Goal: Task Accomplishment & Management: Use online tool/utility

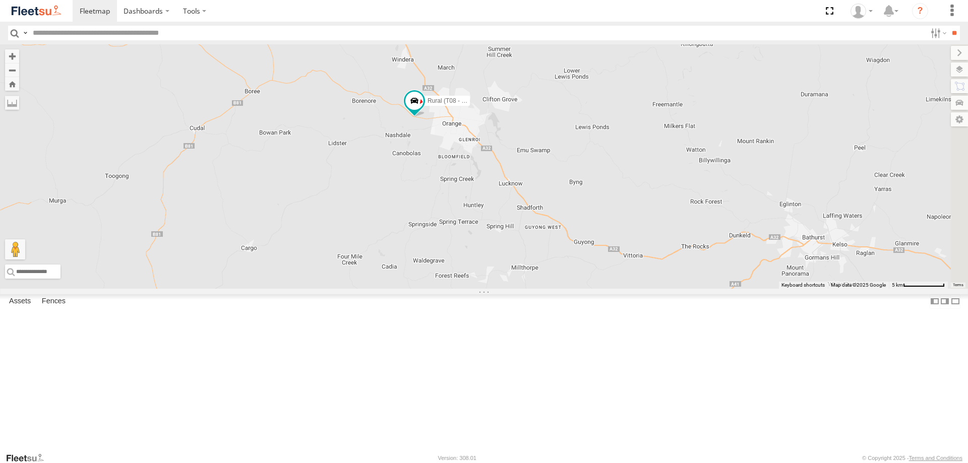
click at [478, 205] on div "Rural (T08 - [PERSON_NAME])" at bounding box center [484, 166] width 968 height 244
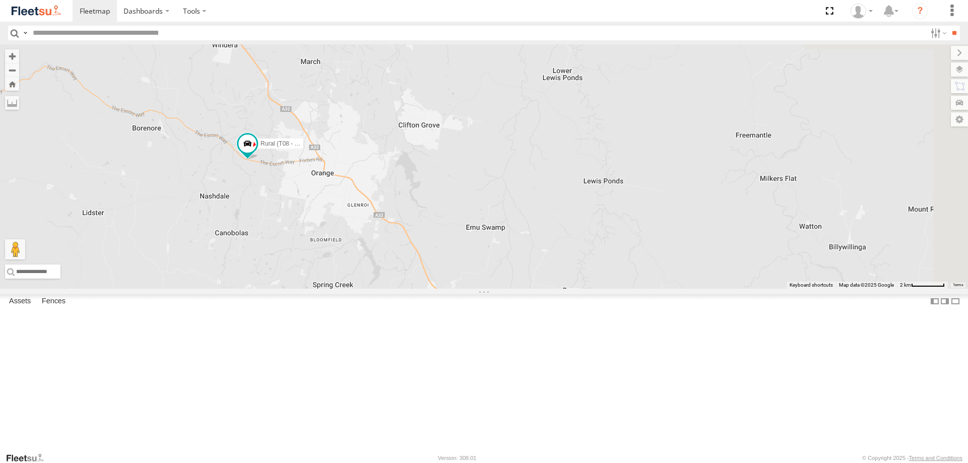
drag, startPoint x: 574, startPoint y: 204, endPoint x: 427, endPoint y: 272, distance: 161.9
click at [434, 277] on div "Rural (T08 - [PERSON_NAME])" at bounding box center [484, 166] width 968 height 244
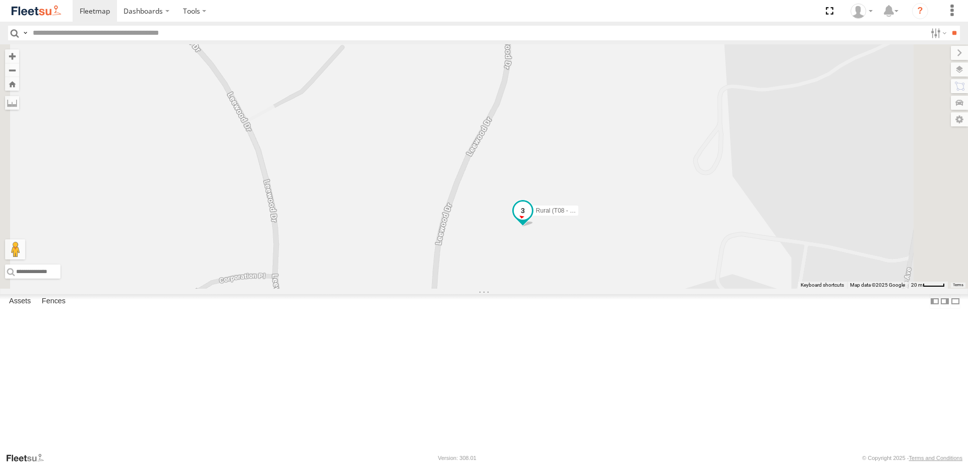
click at [532, 220] on span at bounding box center [523, 211] width 18 height 18
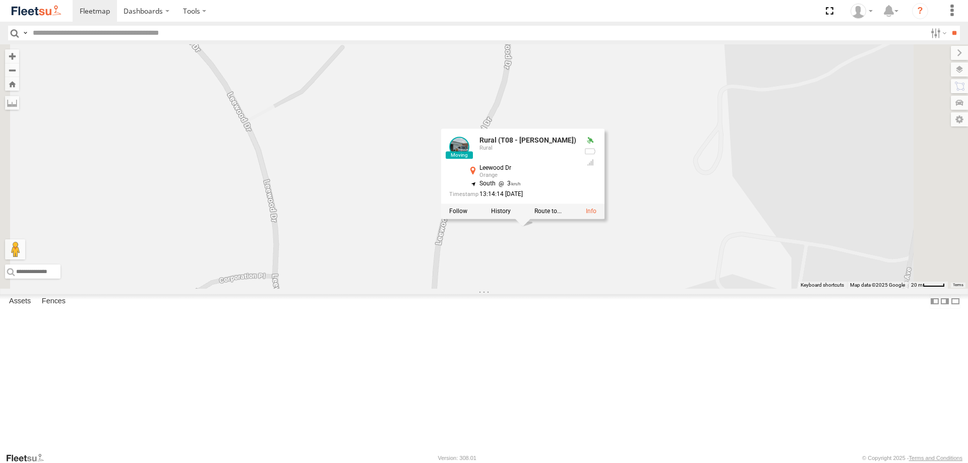
click at [633, 289] on div "Rural (T08 - Matt) Rural (T08 - Matt) Rural Leewood Dr Orange -33.31197 , 149.1…" at bounding box center [484, 166] width 968 height 244
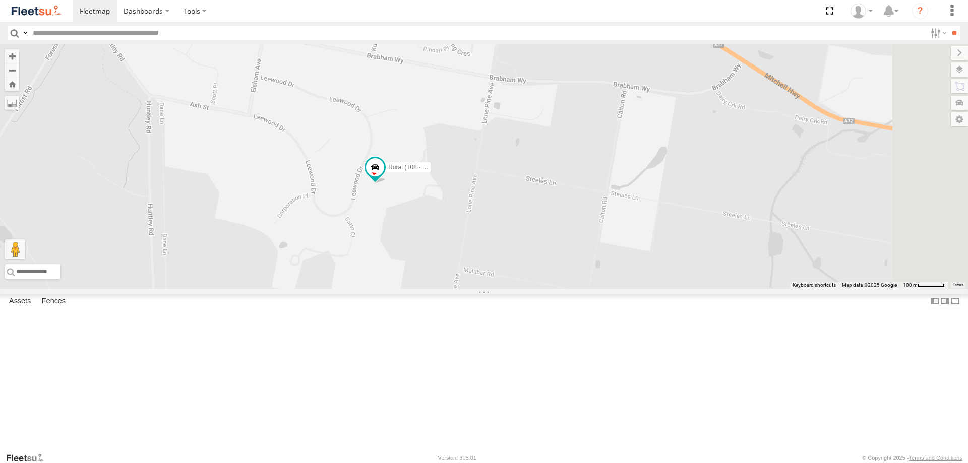
drag, startPoint x: 548, startPoint y: 258, endPoint x: 407, endPoint y: 204, distance: 151.1
click at [407, 204] on div "Rural (T08 - [PERSON_NAME])" at bounding box center [484, 166] width 968 height 244
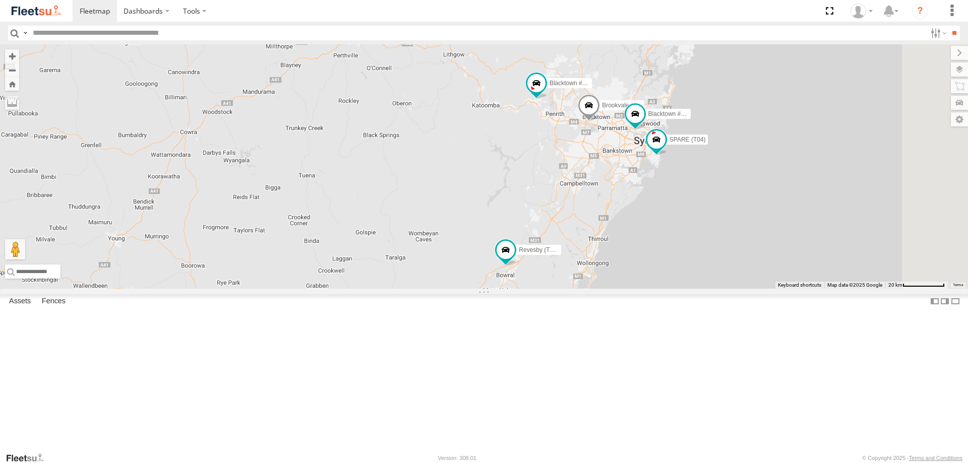
drag, startPoint x: 394, startPoint y: 149, endPoint x: 371, endPoint y: 145, distance: 23.0
click at [371, 145] on div "Brookvale (T10 - [PERSON_NAME]) Rural (T08 - [PERSON_NAME]) Blacktown #1 (T09 -…" at bounding box center [484, 166] width 968 height 244
click at [628, 289] on div "Brookvale (T10 - [PERSON_NAME]) Rural (T08 - [PERSON_NAME]) Blacktown #1 (T09 -…" at bounding box center [484, 166] width 968 height 244
click at [529, 252] on span at bounding box center [520, 243] width 18 height 18
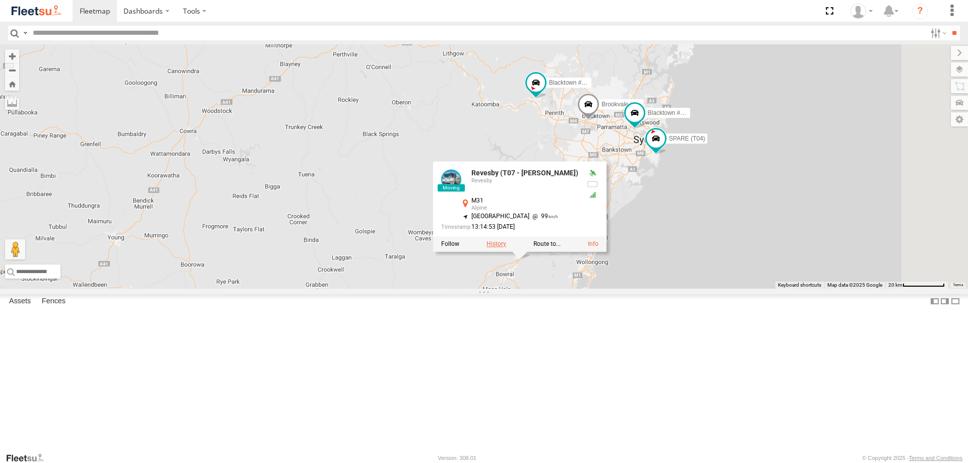
click at [506, 248] on label at bounding box center [496, 244] width 20 height 7
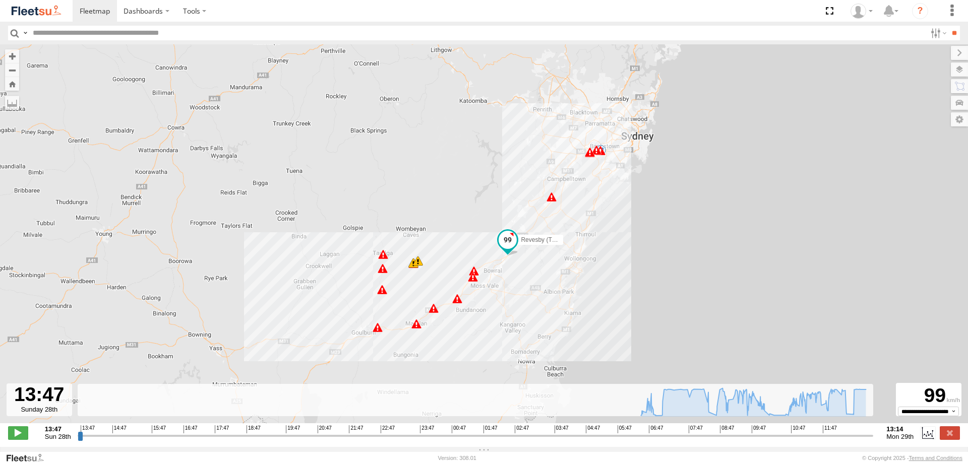
click at [511, 248] on span at bounding box center [507, 239] width 18 height 18
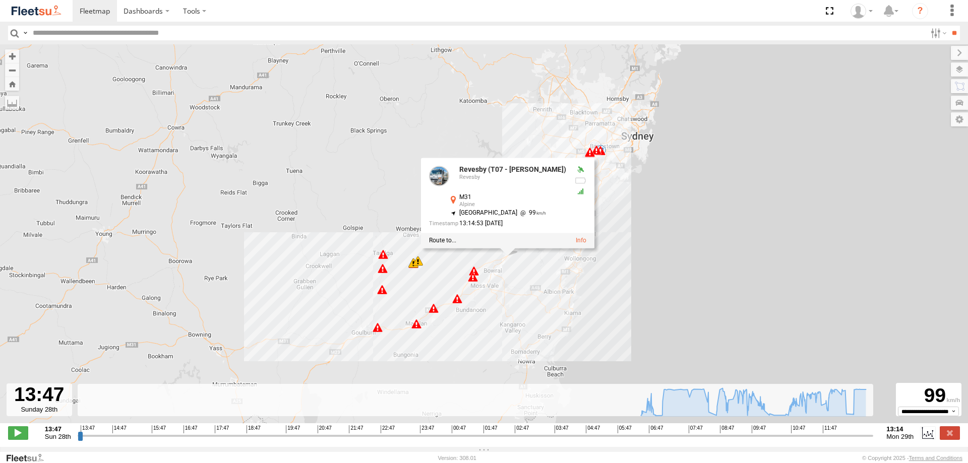
click at [455, 279] on div "Revesby (T07 - Dave) 06:18 Mon 06:32 Mon 06:43 Mon 06:52 Mon 06:55 Mon 07:29 Mo…" at bounding box center [484, 239] width 968 height 390
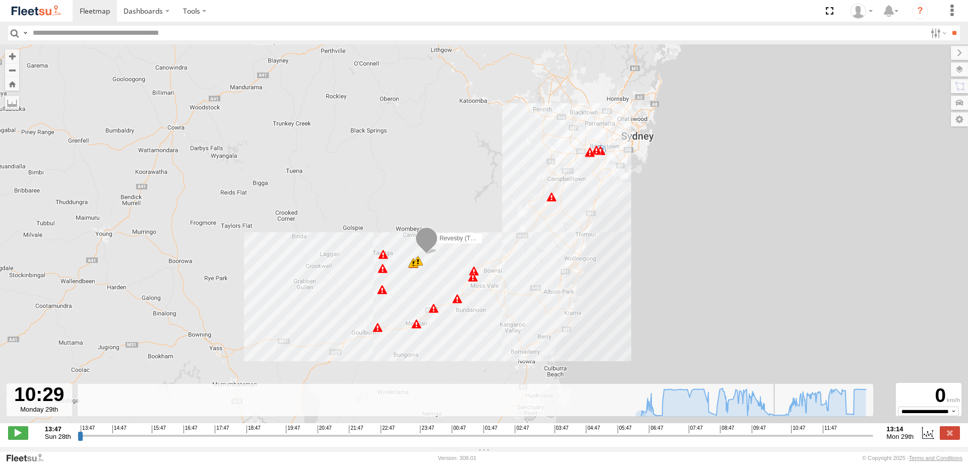
drag, startPoint x: 80, startPoint y: 441, endPoint x: 777, endPoint y: 437, distance: 697.0
click at [777, 437] on input "range" at bounding box center [476, 436] width 796 height 10
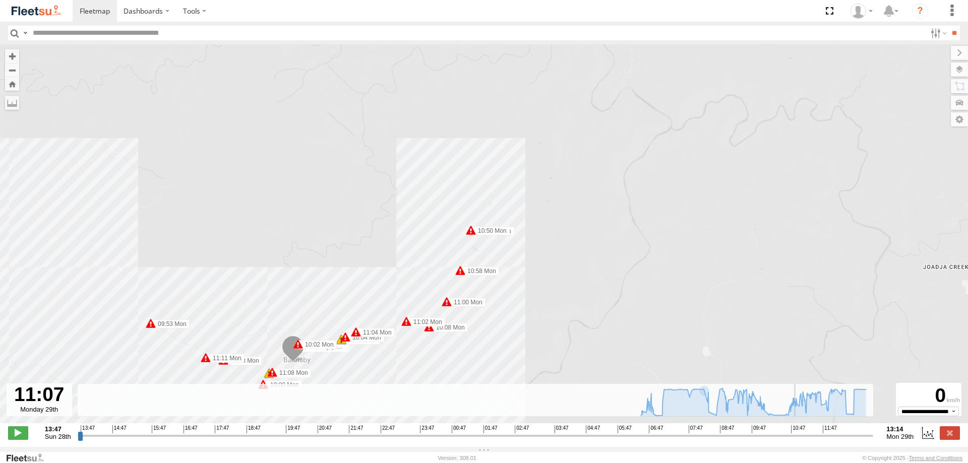
drag, startPoint x: 780, startPoint y: 441, endPoint x: 798, endPoint y: 440, distance: 18.7
click at [798, 440] on input "range" at bounding box center [476, 436] width 796 height 10
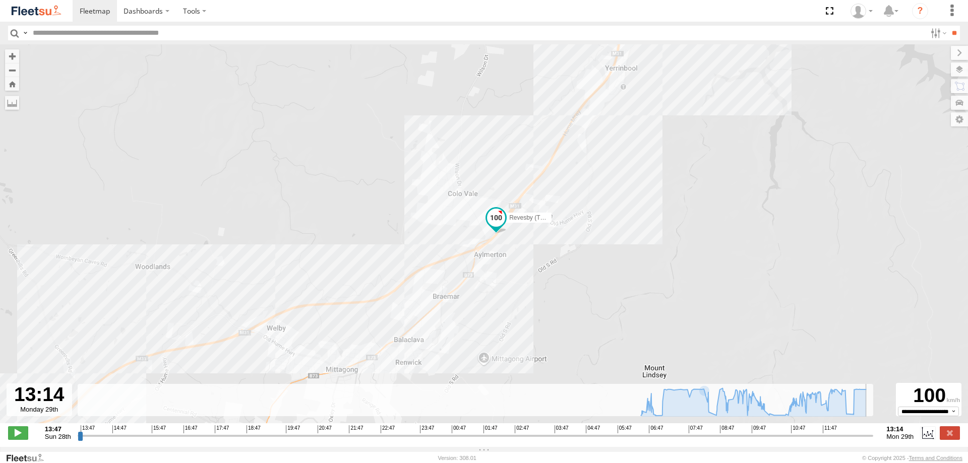
drag, startPoint x: 840, startPoint y: 439, endPoint x: 884, endPoint y: 419, distance: 49.2
type input "**********"
click at [873, 431] on input "range" at bounding box center [476, 436] width 796 height 10
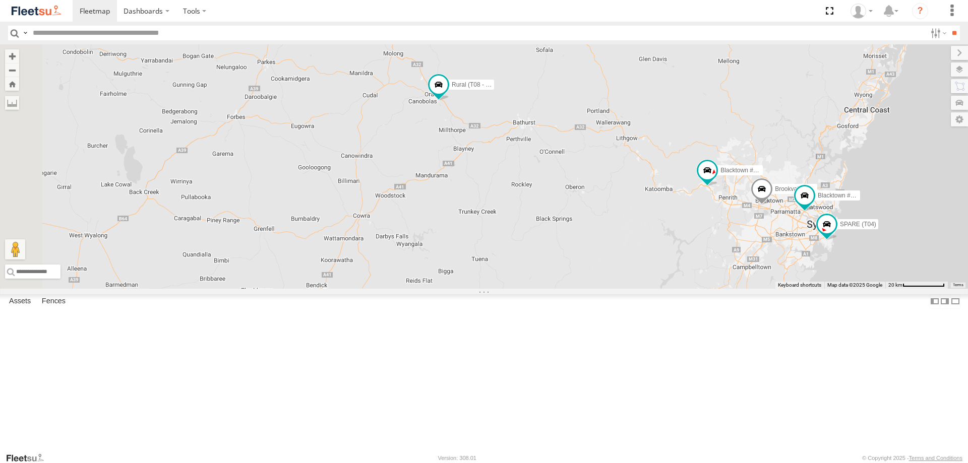
drag, startPoint x: 382, startPoint y: 154, endPoint x: 532, endPoint y: 209, distance: 159.6
click at [532, 209] on div "Brookvale (T10 - [PERSON_NAME]) Rural (T08 - [PERSON_NAME]) Blacktown #1 (T09 -…" at bounding box center [484, 166] width 968 height 244
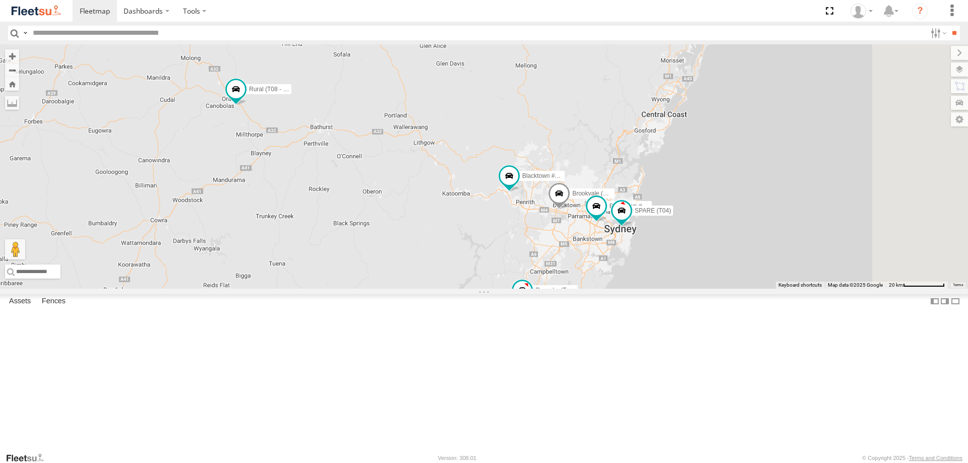
drag, startPoint x: 827, startPoint y: 280, endPoint x: 623, endPoint y: 285, distance: 204.2
click at [623, 285] on div "Brookvale (T10 - [PERSON_NAME]) Rural (T08 - [PERSON_NAME]) Blacktown #1 (T09 -…" at bounding box center [484, 166] width 968 height 244
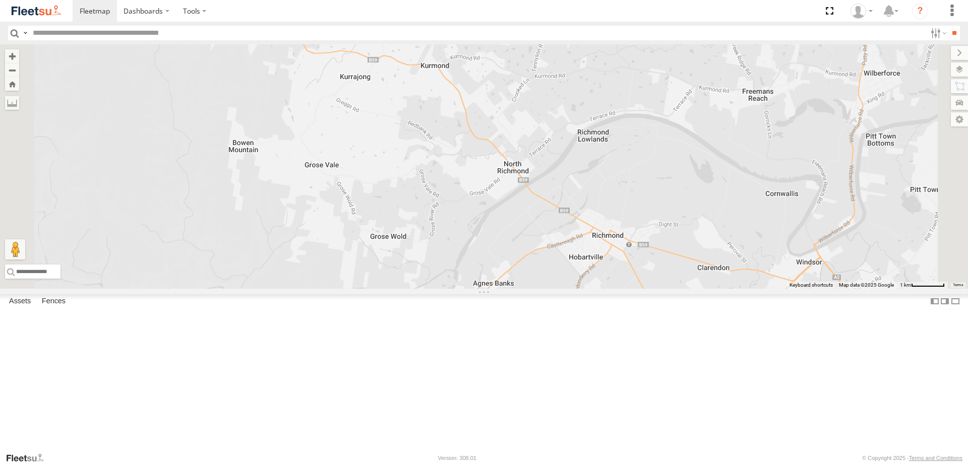
drag, startPoint x: 599, startPoint y: 125, endPoint x: 651, endPoint y: 295, distance: 177.0
click at [651, 289] on div "Brookvale (T10 - [PERSON_NAME]) Rural (T08 - [PERSON_NAME]) Blacktown #1 (T09 -…" at bounding box center [484, 166] width 968 height 244
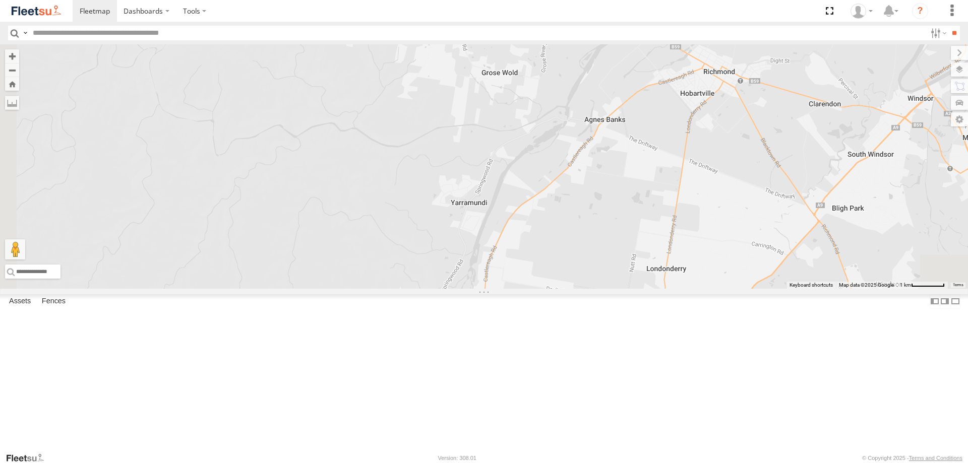
drag, startPoint x: 600, startPoint y: 339, endPoint x: 711, endPoint y: 177, distance: 196.2
click at [711, 177] on div "Brookvale (T10 - [PERSON_NAME]) Rural (T08 - [PERSON_NAME]) Blacktown #1 (T09 -…" at bounding box center [484, 166] width 968 height 244
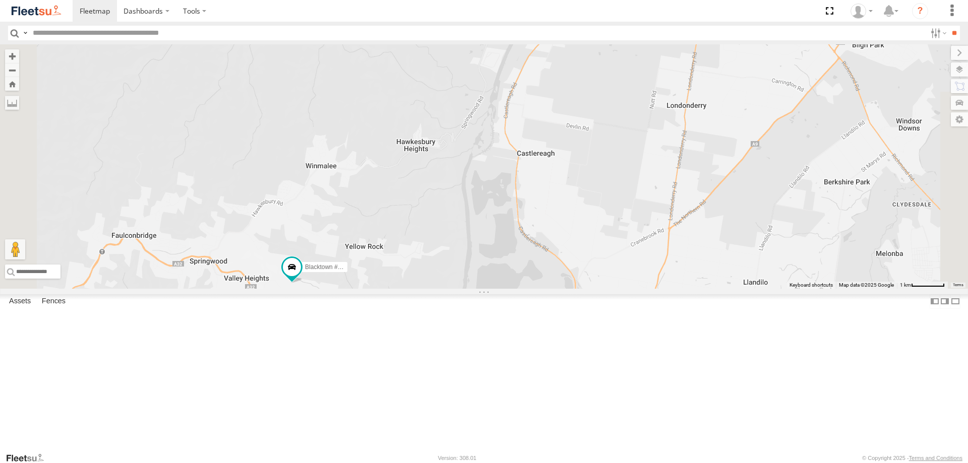
drag, startPoint x: 630, startPoint y: 298, endPoint x: 650, endPoint y: 137, distance: 162.5
click at [650, 137] on div "Brookvale (T10 - [PERSON_NAME]) Rural (T08 - [PERSON_NAME]) Blacktown #1 (T09 -…" at bounding box center [484, 166] width 968 height 244
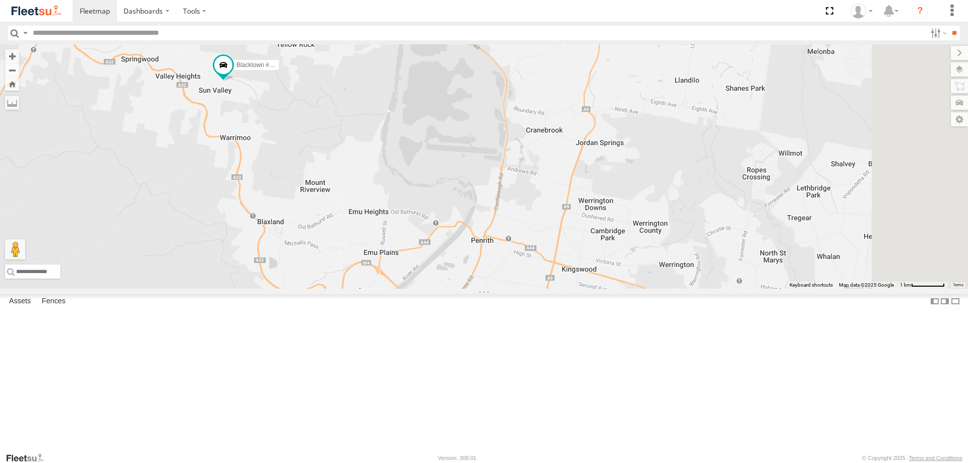
drag, startPoint x: 534, startPoint y: 347, endPoint x: 462, endPoint y: 189, distance: 173.2
click at [464, 187] on div "Brookvale (T10 - [PERSON_NAME]) Rural (T08 - [PERSON_NAME]) Blacktown #1 (T09 -…" at bounding box center [484, 166] width 968 height 244
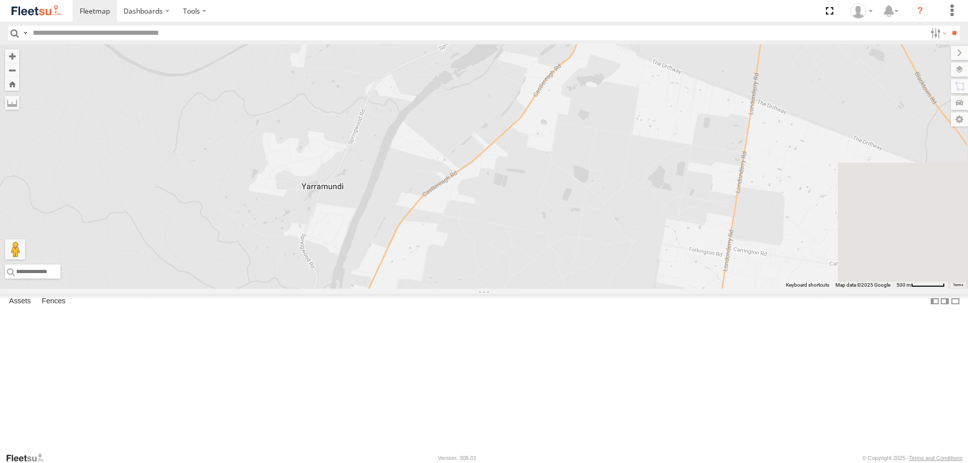
drag, startPoint x: 630, startPoint y: 110, endPoint x: 467, endPoint y: 366, distance: 303.9
click at [419, 289] on div "Brookvale (T10 - [PERSON_NAME]) Rural (T08 - [PERSON_NAME]) Blacktown #1 (T09 -…" at bounding box center [484, 166] width 968 height 244
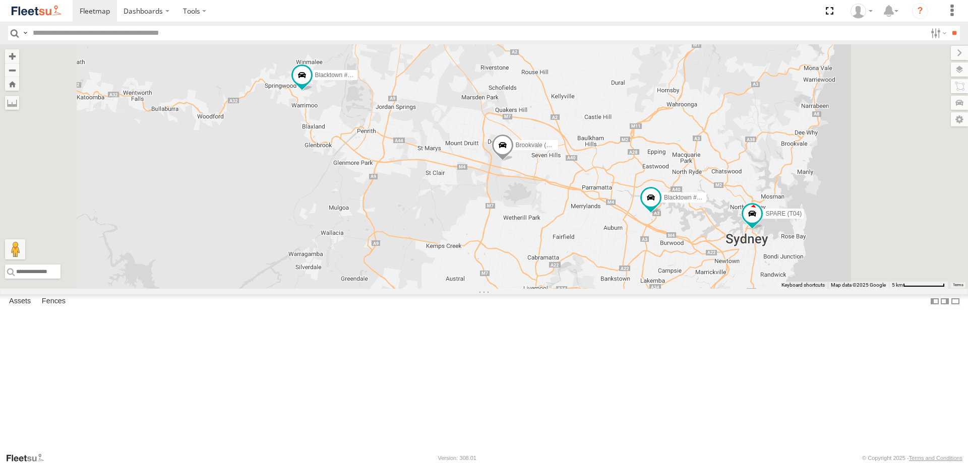
drag, startPoint x: 525, startPoint y: 344, endPoint x: 479, endPoint y: 185, distance: 165.2
click at [479, 185] on div "Brookvale (T10 - [PERSON_NAME]) Rural (T08 - [PERSON_NAME]) Blacktown #1 (T09 -…" at bounding box center [484, 166] width 968 height 244
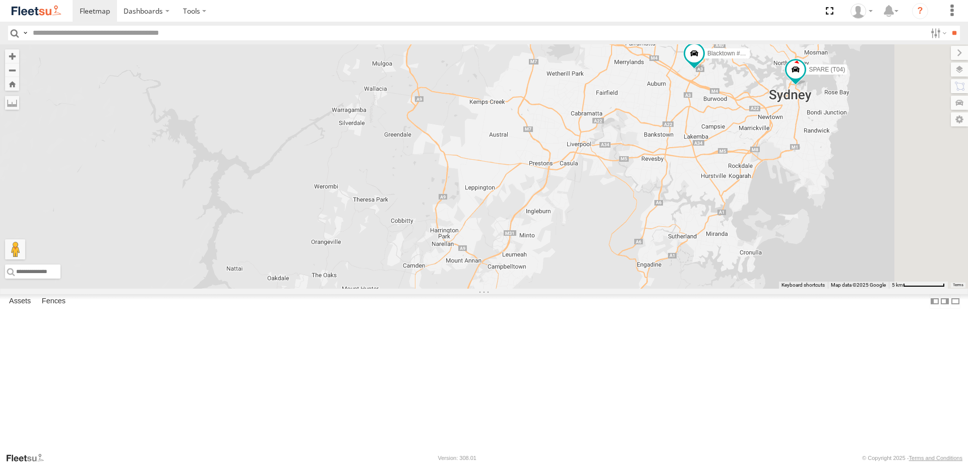
drag, startPoint x: 523, startPoint y: 339, endPoint x: 547, endPoint y: 241, distance: 100.8
click at [547, 241] on div "Brookvale (T10 - [PERSON_NAME]) Rural (T08 - [PERSON_NAME]) Blacktown #1 (T09 -…" at bounding box center [484, 166] width 968 height 244
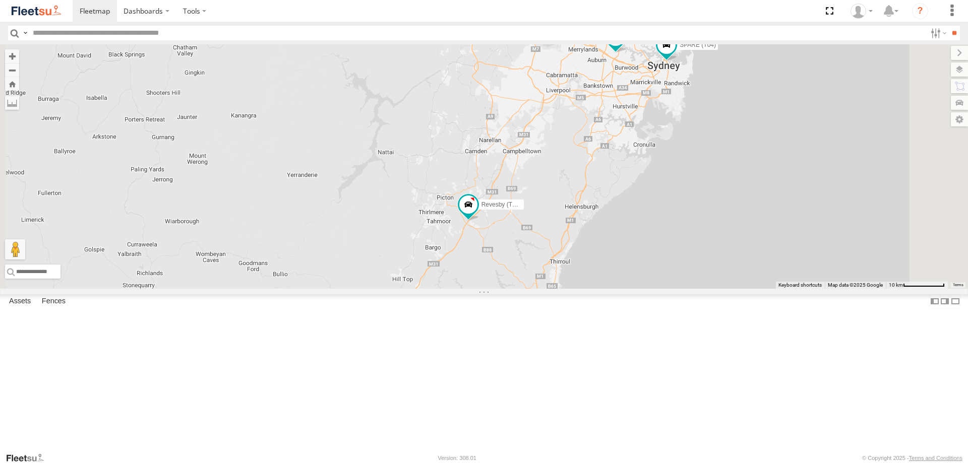
drag, startPoint x: 448, startPoint y: 398, endPoint x: 495, endPoint y: 274, distance: 132.1
click at [495, 274] on div "Brookvale (T10 - [PERSON_NAME]) Rural (T08 - [PERSON_NAME]) Blacktown #1 (T09 -…" at bounding box center [484, 166] width 968 height 244
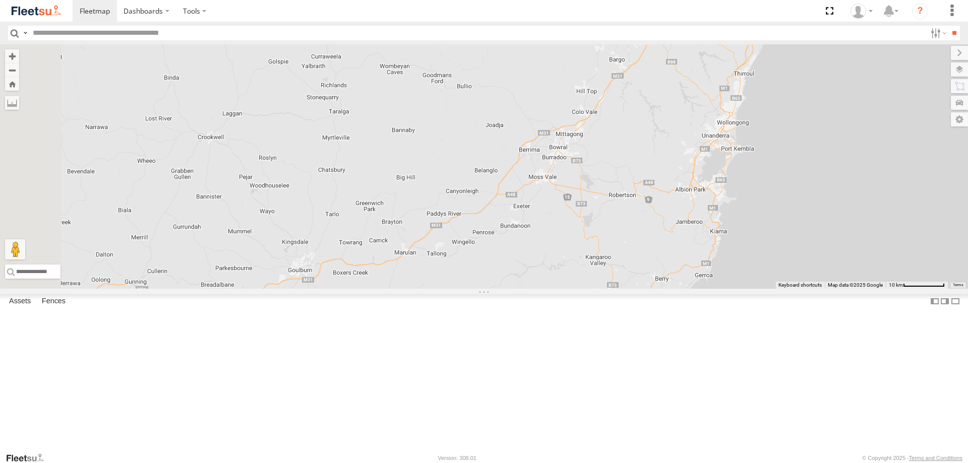
drag, startPoint x: 424, startPoint y: 375, endPoint x: 615, endPoint y: 183, distance: 270.8
click at [615, 183] on div "Brookvale (T10 - [PERSON_NAME]) Rural (T08 - [PERSON_NAME]) Blacktown #1 (T09 -…" at bounding box center [484, 166] width 968 height 244
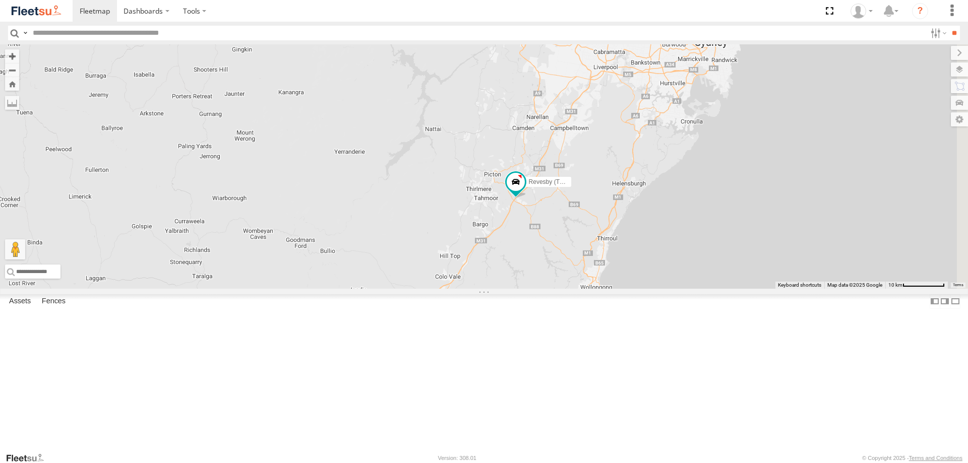
drag, startPoint x: 639, startPoint y: 148, endPoint x: 499, endPoint y: 317, distance: 219.1
click at [499, 289] on div "Brookvale (T10 - [PERSON_NAME]) Rural (T08 - [PERSON_NAME]) Blacktown #1 (T09 -…" at bounding box center [484, 166] width 968 height 244
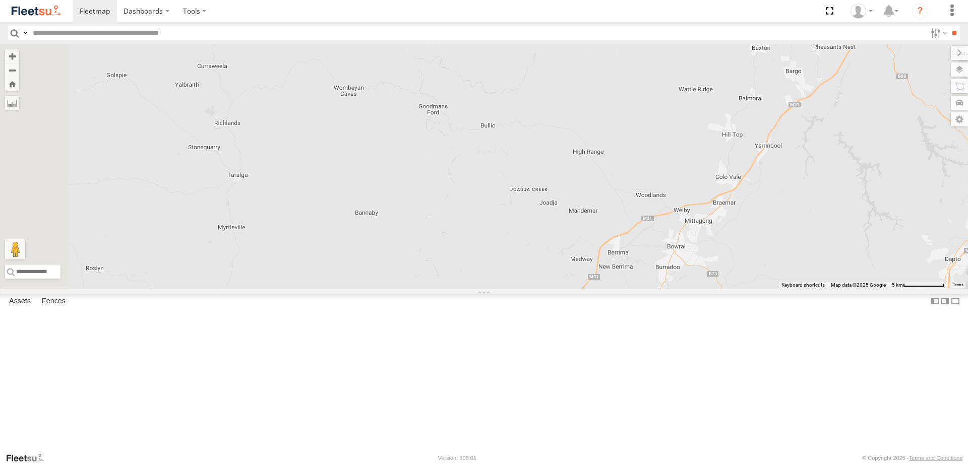
drag, startPoint x: 474, startPoint y: 369, endPoint x: 693, endPoint y: 179, distance: 290.0
click at [693, 179] on div "Brookvale (T10 - [PERSON_NAME]) Rural (T08 - [PERSON_NAME]) Blacktown #1 (T09 -…" at bounding box center [484, 166] width 968 height 244
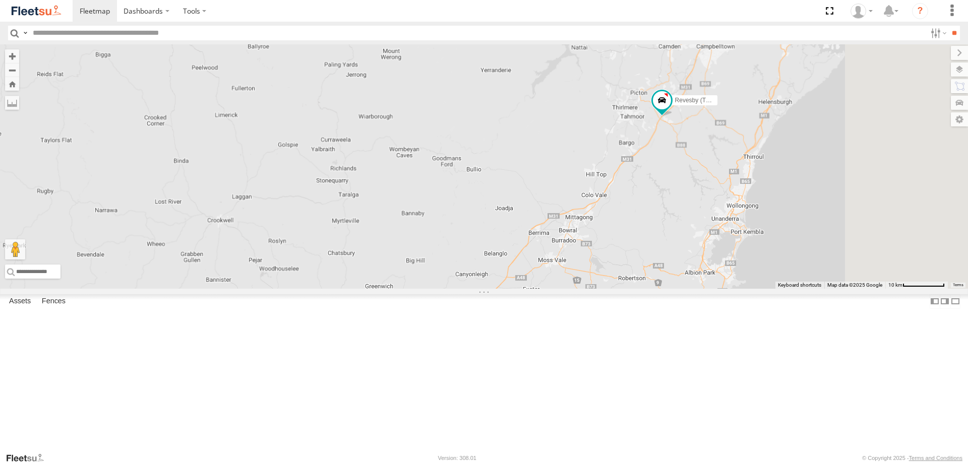
drag, startPoint x: 829, startPoint y: 194, endPoint x: 747, endPoint y: 192, distance: 81.7
click at [699, 198] on div "Brookvale (T10 - [PERSON_NAME]) Rural (T08 - [PERSON_NAME]) Blacktown #1 (T09 -…" at bounding box center [484, 166] width 968 height 244
click at [671, 108] on span at bounding box center [662, 99] width 18 height 18
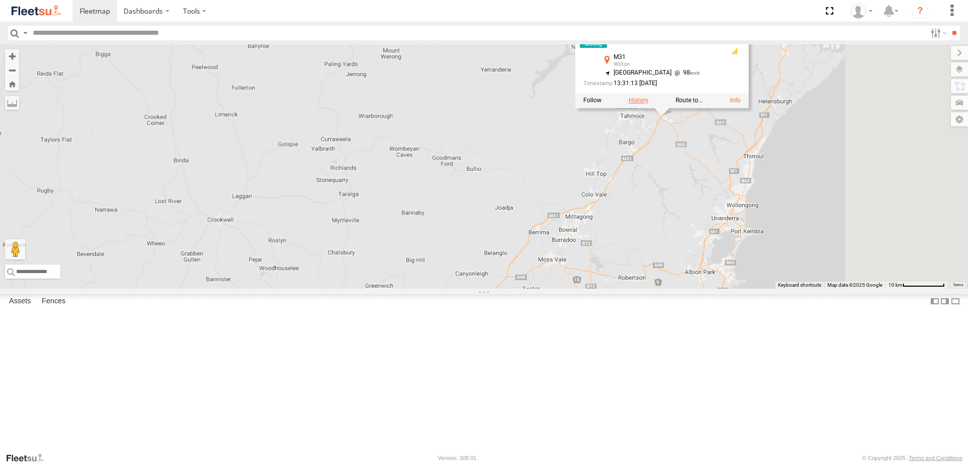
click at [648, 104] on label at bounding box center [638, 100] width 20 height 7
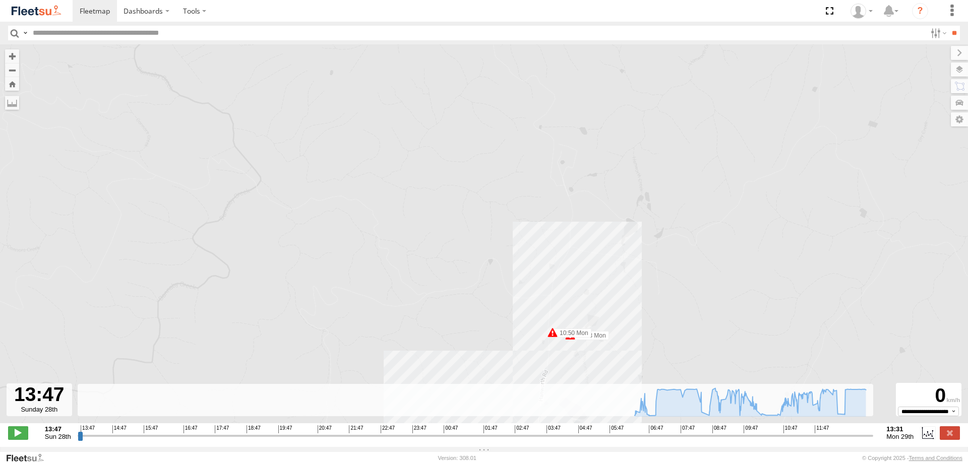
drag, startPoint x: 339, startPoint y: 84, endPoint x: 537, endPoint y: 305, distance: 296.9
click at [537, 305] on div "Revesby (T07 - [PERSON_NAME]) 06:18 Mon 06:32 Mon 06:43 Mon 06:52 Mon 06:55 Mon…" at bounding box center [484, 239] width 968 height 390
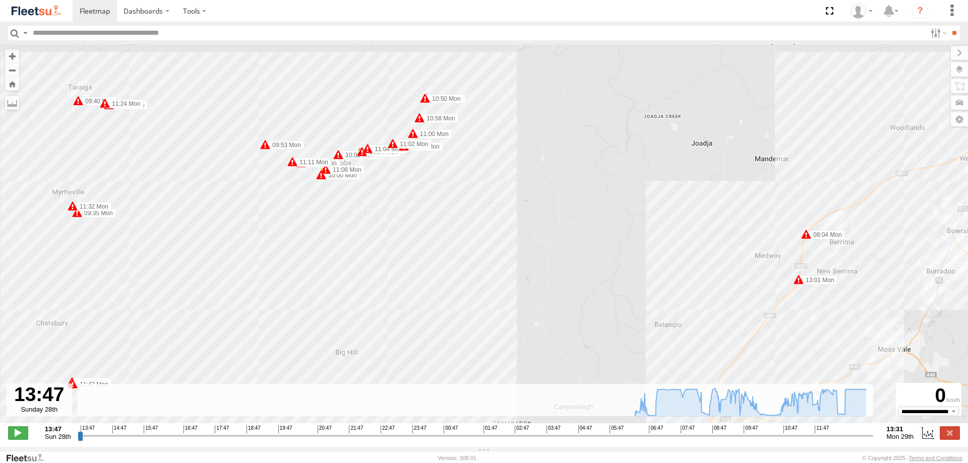
drag, startPoint x: 353, startPoint y: 321, endPoint x: 343, endPoint y: 77, distance: 244.6
click at [343, 77] on div "Revesby (T07 - [PERSON_NAME]) 06:18 Mon 06:32 Mon 06:43 Mon 06:52 Mon 06:55 Mon…" at bounding box center [484, 239] width 968 height 390
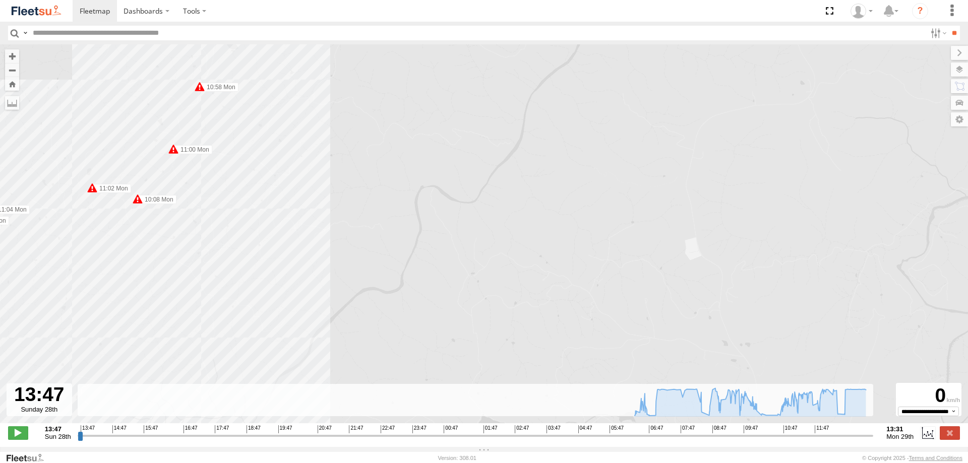
drag, startPoint x: 354, startPoint y: 120, endPoint x: 329, endPoint y: 265, distance: 146.8
click at [329, 265] on div "Revesby (T07 - [PERSON_NAME]) 06:18 Mon 06:32 Mon 06:43 Mon 06:52 Mon 06:55 Mon…" at bounding box center [484, 239] width 968 height 390
drag, startPoint x: 579, startPoint y: 319, endPoint x: 760, endPoint y: 52, distance: 322.1
click at [764, 50] on div "Revesby (T07 - [PERSON_NAME]) 06:18 Mon 06:32 Mon 06:43 Mon 06:52 Mon 06:55 Mon…" at bounding box center [484, 239] width 968 height 390
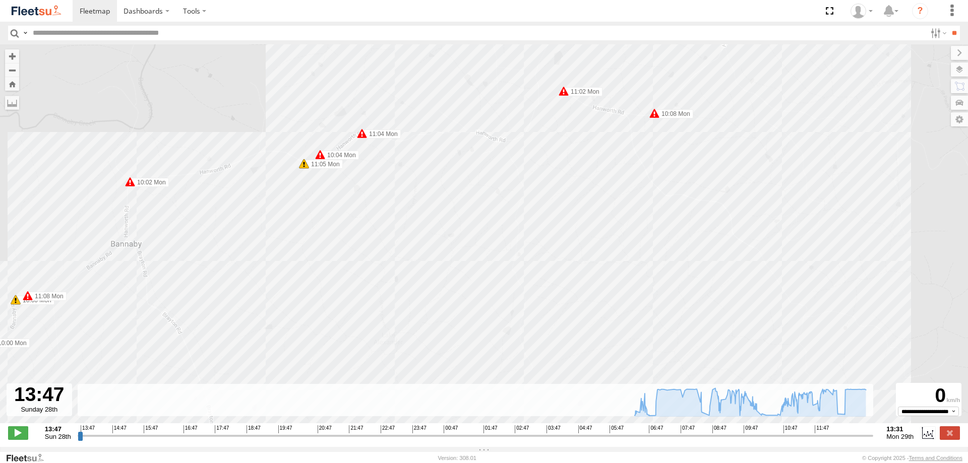
drag, startPoint x: 54, startPoint y: 220, endPoint x: 589, endPoint y: 338, distance: 547.7
click at [604, 367] on div "Revesby (T07 - [PERSON_NAME]) 06:18 Mon 06:32 Mon 06:43 Mon 06:52 Mon 06:55 Mon…" at bounding box center [484, 239] width 968 height 390
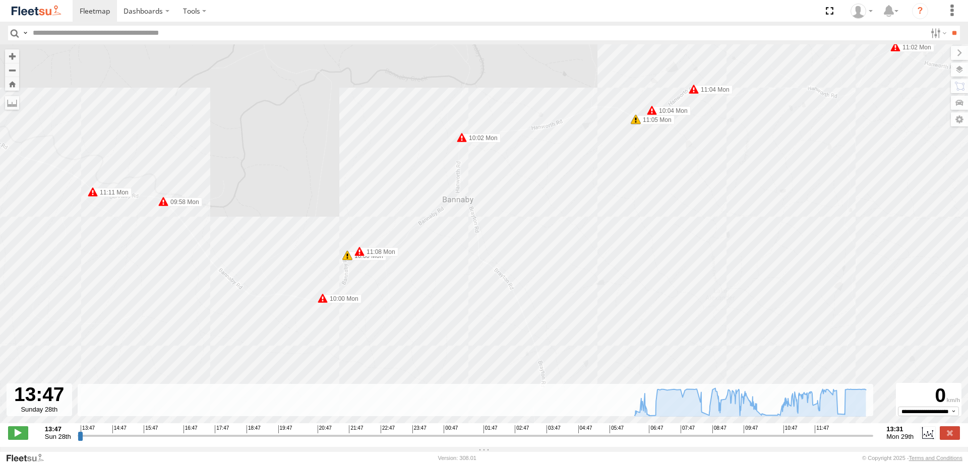
drag, startPoint x: 274, startPoint y: 213, endPoint x: 564, endPoint y: 188, distance: 290.9
click at [564, 188] on div "Revesby (T07 - [PERSON_NAME]) 06:18 Mon 06:32 Mon 06:43 Mon 06:52 Mon 06:55 Mon…" at bounding box center [484, 239] width 968 height 390
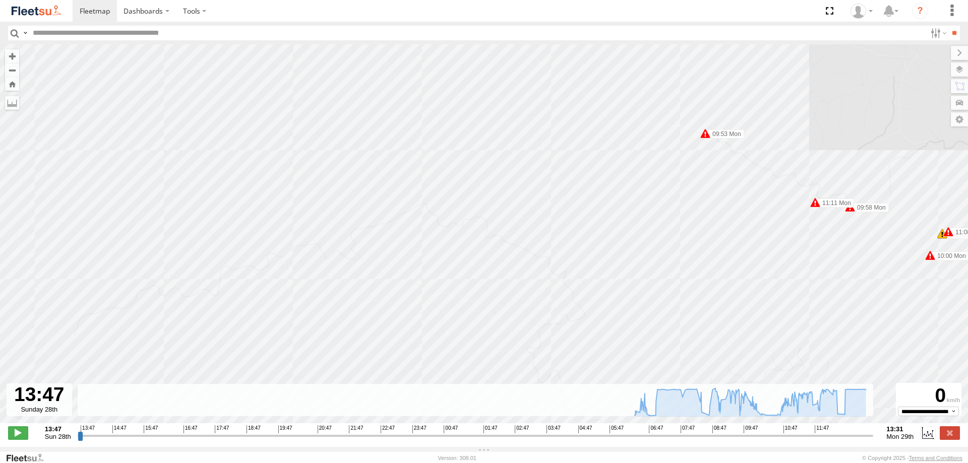
drag, startPoint x: 340, startPoint y: 160, endPoint x: 859, endPoint y: 160, distance: 518.6
click at [859, 160] on div "Revesby (T07 - [PERSON_NAME]) 06:18 Mon 06:32 Mon 06:43 Mon 06:52 Mon 06:55 Mon…" at bounding box center [484, 239] width 968 height 390
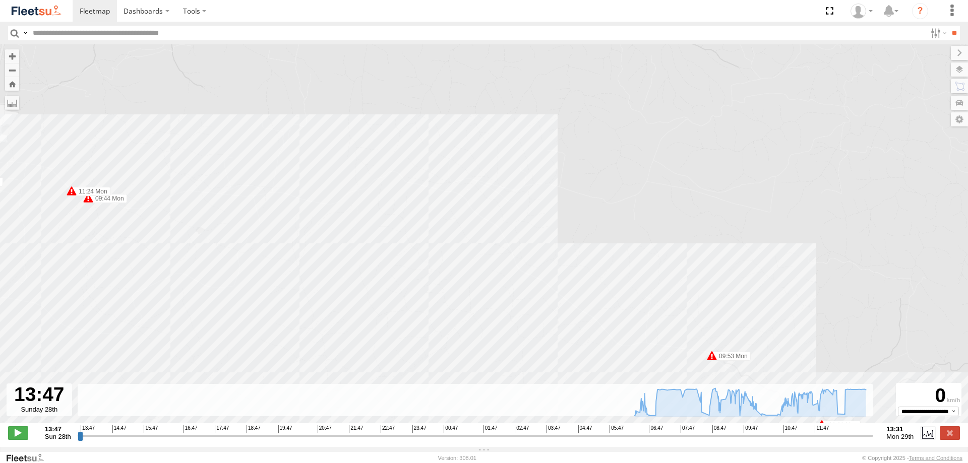
drag, startPoint x: 578, startPoint y: 159, endPoint x: 516, endPoint y: 338, distance: 189.2
click at [572, 366] on div "Revesby (T07 - [PERSON_NAME]) 06:18 Mon 06:32 Mon 06:43 Mon 06:52 Mon 06:55 Mon…" at bounding box center [484, 239] width 968 height 390
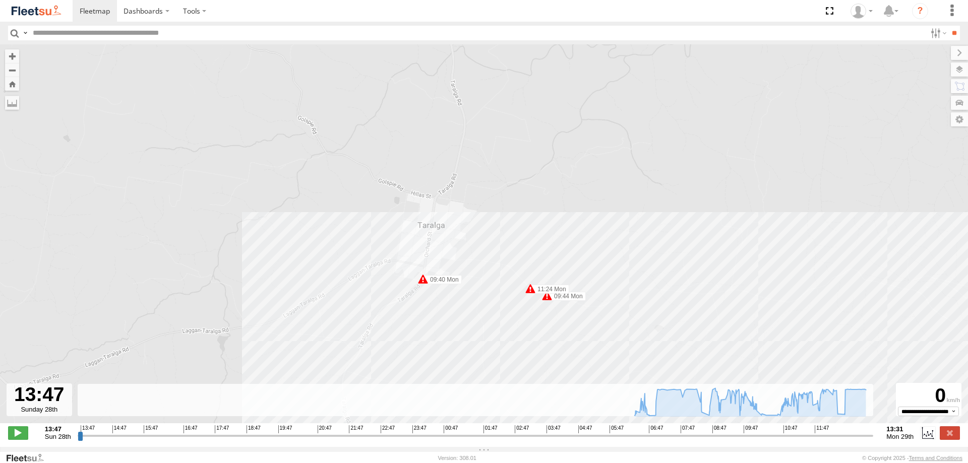
drag, startPoint x: 58, startPoint y: 197, endPoint x: 559, endPoint y: 341, distance: 521.6
click at [559, 341] on div "Revesby (T07 - [PERSON_NAME]) 06:18 Mon 06:32 Mon 06:43 Mon 06:52 Mon 06:55 Mon…" at bounding box center [484, 239] width 968 height 390
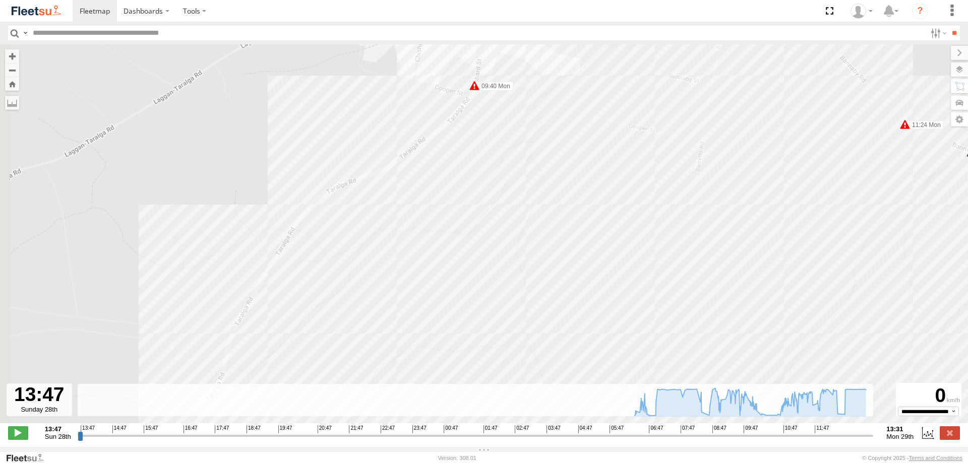
drag, startPoint x: 458, startPoint y: 300, endPoint x: 513, endPoint y: 69, distance: 238.1
click at [513, 69] on div "Revesby (T07 - [PERSON_NAME]) 06:18 Mon 06:32 Mon 06:43 Mon 06:52 Mon 06:55 Mon…" at bounding box center [484, 239] width 968 height 390
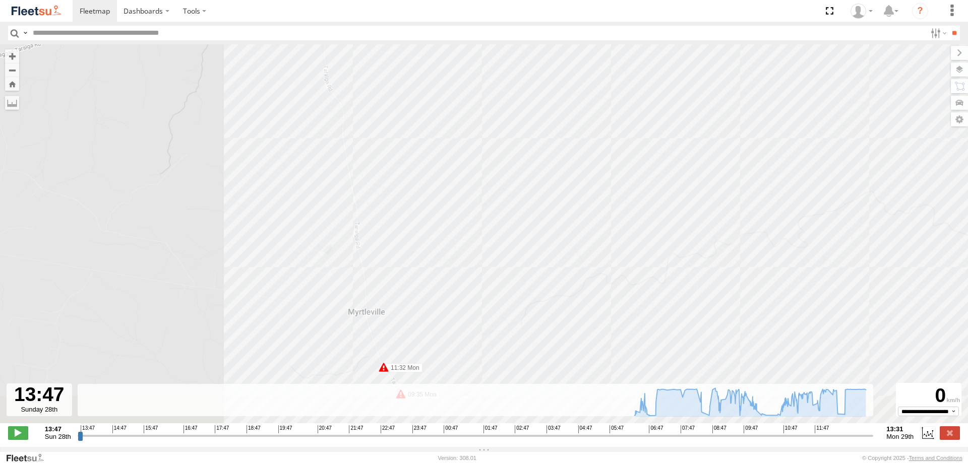
drag, startPoint x: 443, startPoint y: 344, endPoint x: 435, endPoint y: 21, distance: 323.2
click at [435, 21] on body "Dashboards ?" at bounding box center [484, 231] width 968 height 463
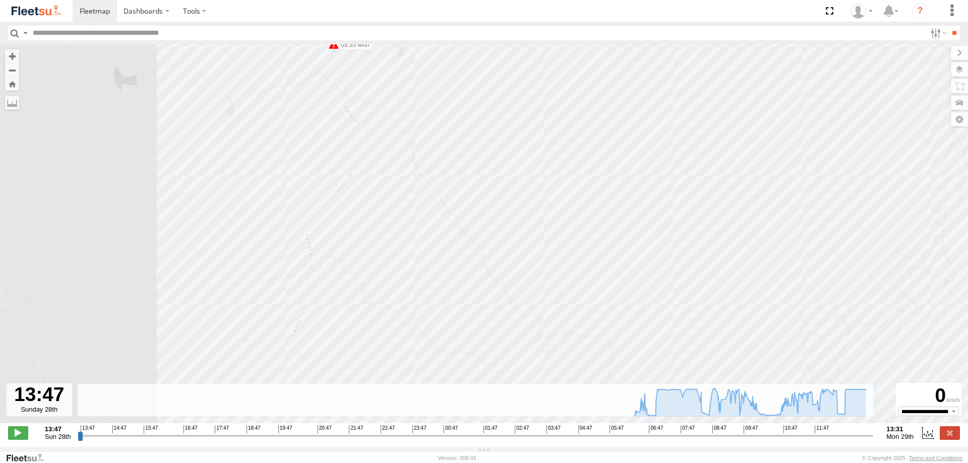
drag, startPoint x: 556, startPoint y: 308, endPoint x: 459, endPoint y: 36, distance: 288.8
click at [459, 36] on body "Dashboards ?" at bounding box center [484, 231] width 968 height 463
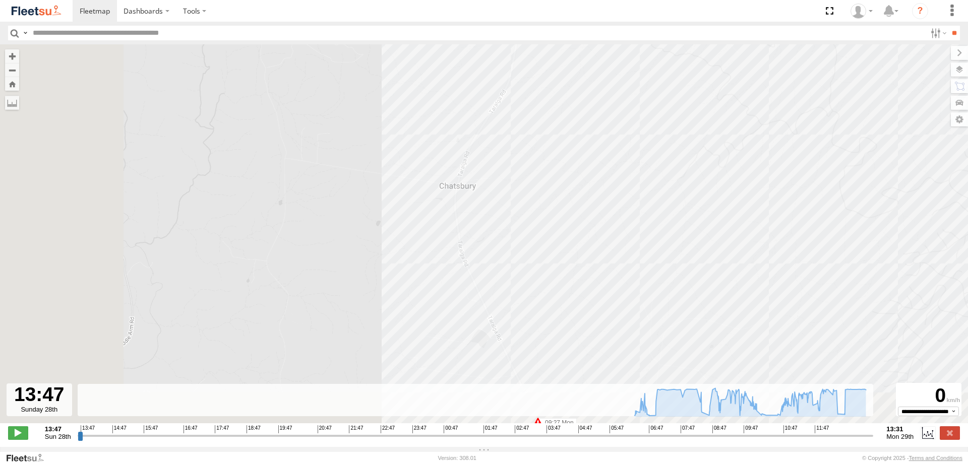
drag, startPoint x: 363, startPoint y: 320, endPoint x: 583, endPoint y: 40, distance: 356.1
click at [583, 40] on body "Dashboards ?" at bounding box center [484, 231] width 968 height 463
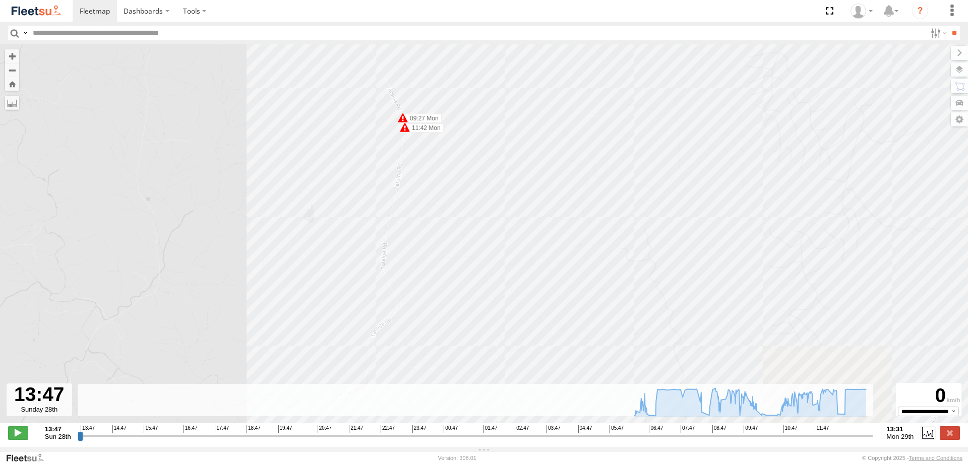
drag, startPoint x: 641, startPoint y: 324, endPoint x: 504, endPoint y: 17, distance: 335.7
click at [504, 17] on body "Dashboards ?" at bounding box center [484, 231] width 968 height 463
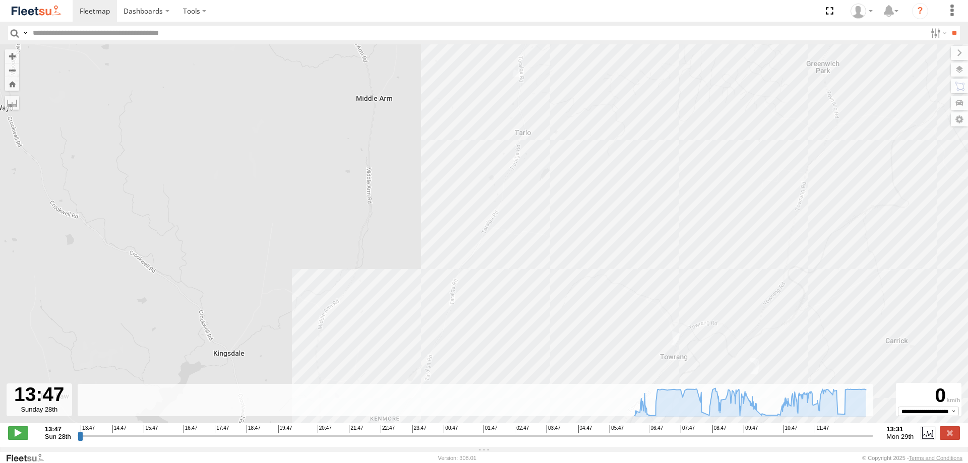
drag, startPoint x: 575, startPoint y: 343, endPoint x: 657, endPoint y: 35, distance: 318.6
click at [662, 29] on body "Dashboards ?" at bounding box center [484, 231] width 968 height 463
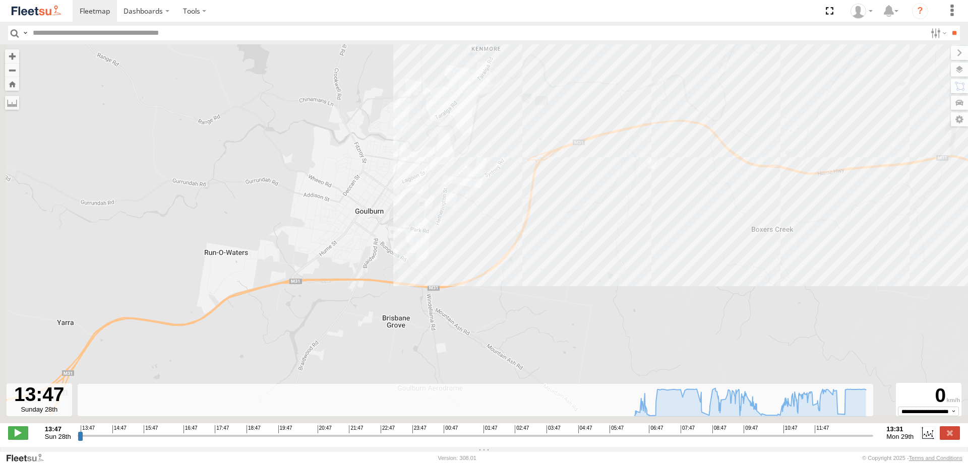
drag, startPoint x: 572, startPoint y: 311, endPoint x: 673, endPoint y: -39, distance: 365.0
click at [673, 0] on html "Dashboards" at bounding box center [484, 231] width 968 height 463
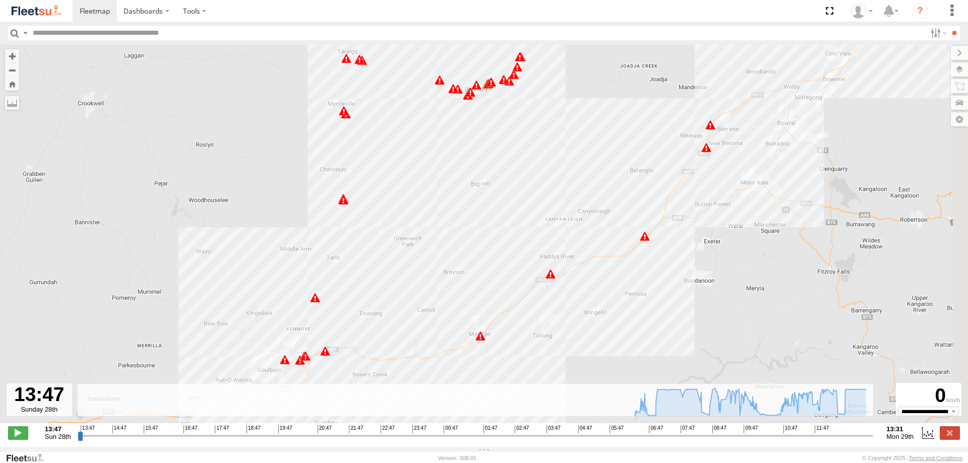
drag, startPoint x: 746, startPoint y: 62, endPoint x: 404, endPoint y: 289, distance: 410.5
click at [404, 290] on div "Revesby (T07 - [PERSON_NAME]) 06:18 Mon 06:32 Mon 06:43 Mon 06:52 Mon 06:55 Mon…" at bounding box center [484, 239] width 968 height 390
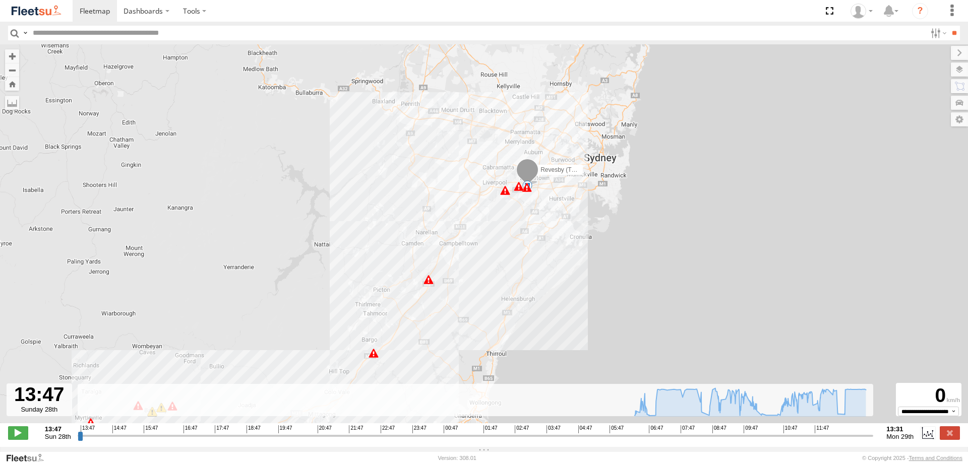
drag, startPoint x: 662, startPoint y: 92, endPoint x: 369, endPoint y: 312, distance: 367.1
click at [329, 361] on div "Revesby (T07 - [PERSON_NAME]) 06:18 Mon 06:32 Mon 06:43 Mon 06:52 Mon 06:55 Mon…" at bounding box center [484, 239] width 968 height 390
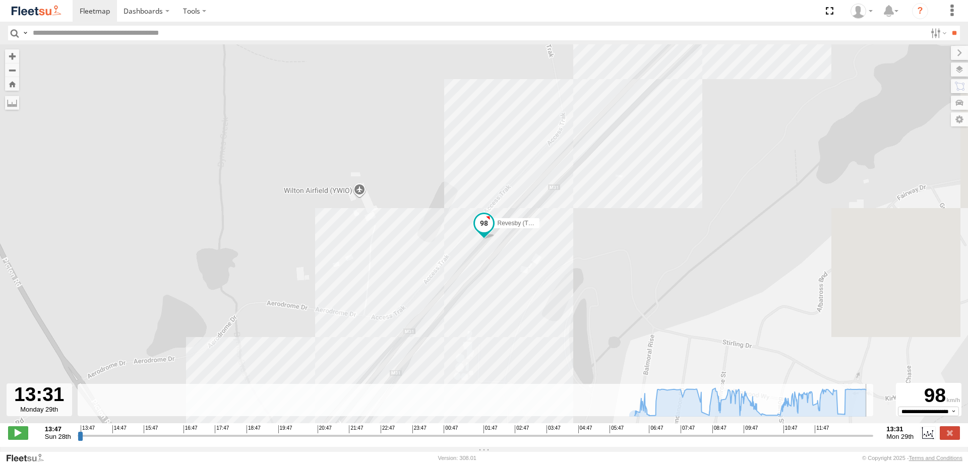
drag, startPoint x: 82, startPoint y: 443, endPoint x: 876, endPoint y: 424, distance: 795.0
type input "**********"
click at [873, 431] on input "range" at bounding box center [476, 436] width 796 height 10
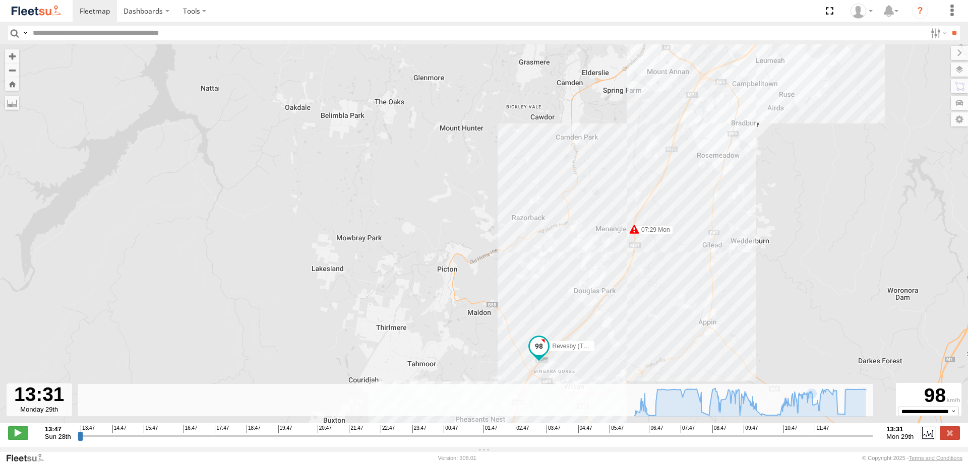
drag, startPoint x: 763, startPoint y: 186, endPoint x: 599, endPoint y: 251, distance: 177.3
click at [599, 251] on div "Revesby (T07 - [PERSON_NAME]) 06:18 Mon 06:32 Mon 06:43 Mon 06:52 Mon 06:55 Mon…" at bounding box center [484, 239] width 968 height 390
